Goal: Transaction & Acquisition: Purchase product/service

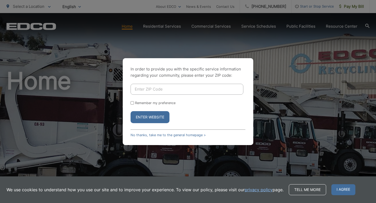
click at [146, 87] on input "Enter ZIP Code" at bounding box center [187, 89] width 113 height 11
type input "90621"
click at [131, 111] on button "Enter Website" at bounding box center [150, 117] width 39 height 12
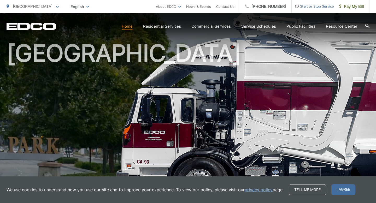
scroll to position [31, 0]
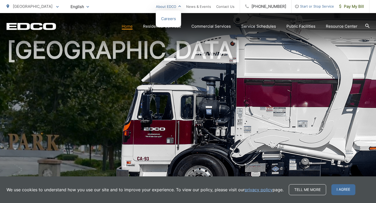
click at [181, 7] on link "About EDCO" at bounding box center [168, 6] width 25 height 6
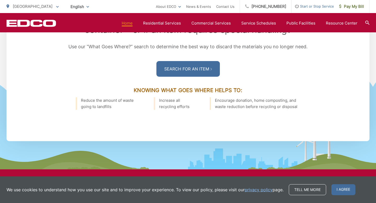
scroll to position [780, 0]
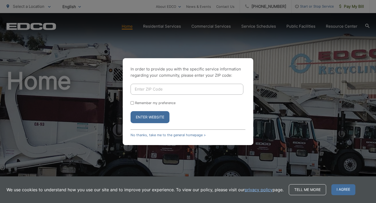
click at [165, 88] on input "Enter ZIP Code" at bounding box center [187, 89] width 113 height 11
type input "90621"
click at [158, 115] on button "Enter Website" at bounding box center [150, 117] width 39 height 12
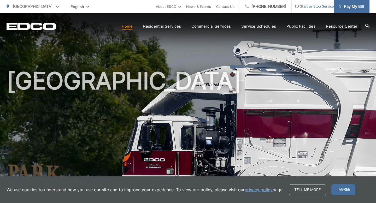
click at [348, 8] on span "Pay My Bill" at bounding box center [352, 6] width 25 height 6
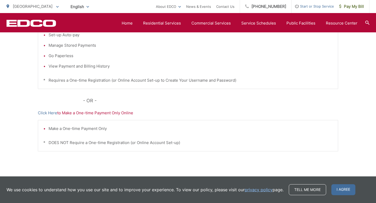
scroll to position [168, 0]
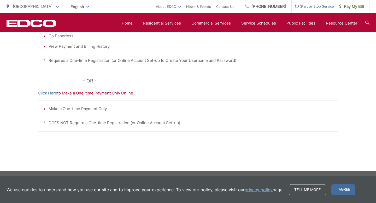
click at [116, 123] on p "* DOES NOT Require a One-time Registration (or Online Account Set-up)" at bounding box center [188, 123] width 290 height 6
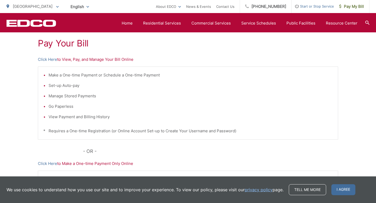
scroll to position [94, 0]
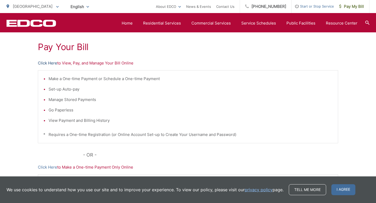
click at [54, 63] on link "Click Here" at bounding box center [47, 63] width 19 height 6
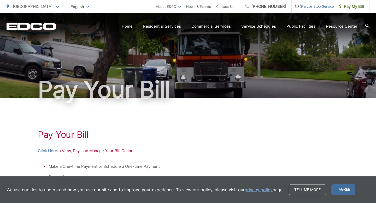
scroll to position [0, 0]
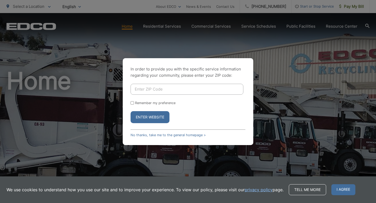
click at [150, 90] on input "Enter ZIP Code" at bounding box center [187, 89] width 113 height 11
type input "90621"
click at [151, 116] on button "Enter Website" at bounding box center [150, 117] width 39 height 12
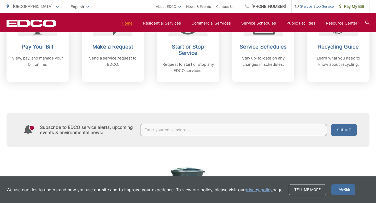
scroll to position [260, 0]
